Goal: Transaction & Acquisition: Purchase product/service

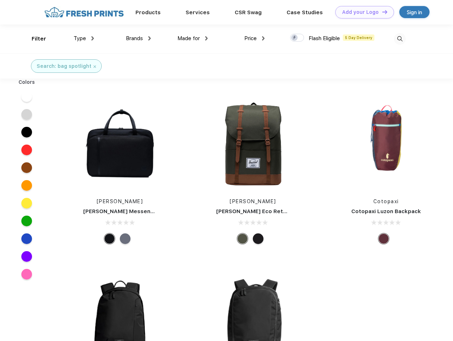
click at [362, 12] on link "Add your Logo Design Tool" at bounding box center [364, 12] width 59 height 12
click at [0, 0] on div "Design Tool" at bounding box center [0, 0] width 0 height 0
click at [381, 12] on link "Add your Logo Design Tool" at bounding box center [364, 12] width 59 height 12
click at [34, 39] on div "Filter" at bounding box center [39, 39] width 15 height 8
click at [84, 38] on span "Type" at bounding box center [80, 38] width 12 height 6
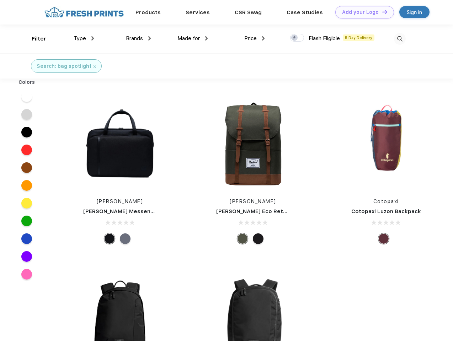
click at [138, 38] on span "Brands" at bounding box center [134, 38] width 17 height 6
click at [193, 38] on span "Made for" at bounding box center [188, 38] width 22 height 6
click at [254, 38] on span "Price" at bounding box center [250, 38] width 12 height 6
click at [297, 38] on div at bounding box center [297, 38] width 14 height 8
click at [295, 38] on input "checkbox" at bounding box center [292, 35] width 5 height 5
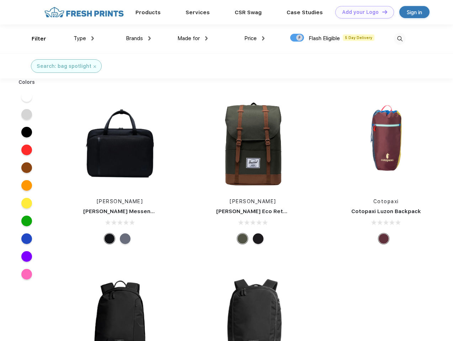
click at [399, 39] on img at bounding box center [400, 39] width 12 height 12
